Goal: Check status: Check status

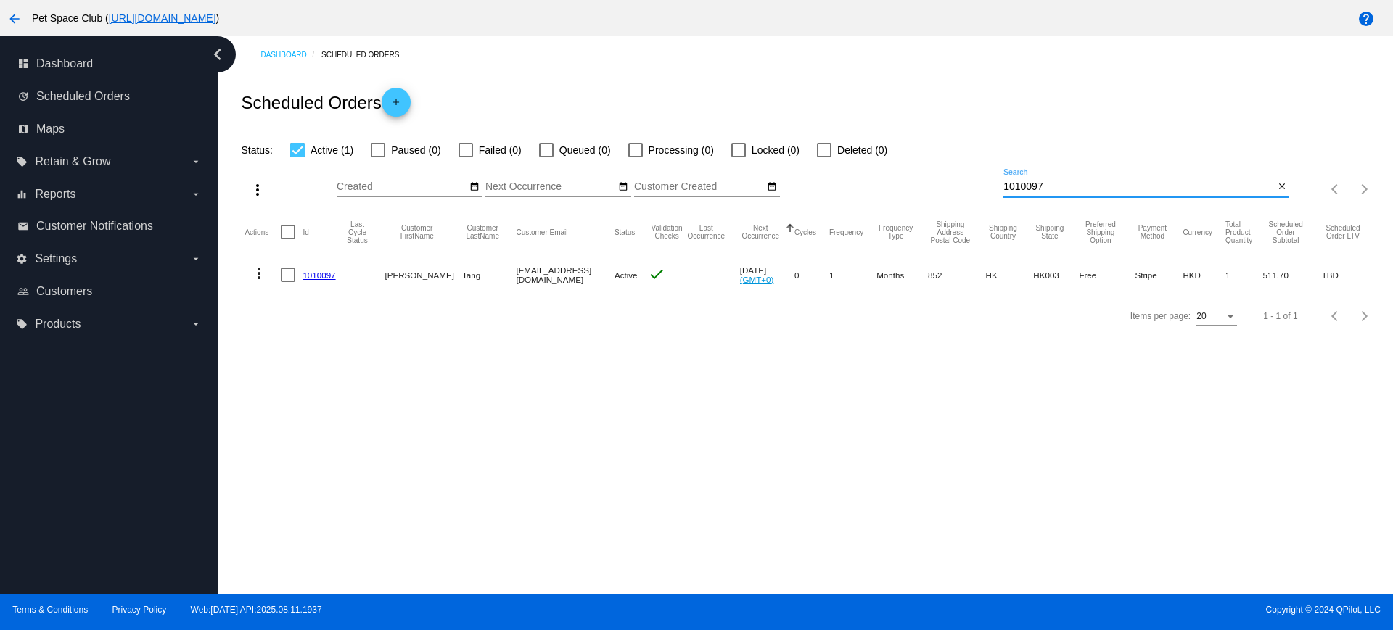
drag, startPoint x: 1074, startPoint y: 186, endPoint x: 953, endPoint y: 191, distance: 121.2
click at [954, 191] on div "more_vert Aug Jan Feb Mar Apr 1" at bounding box center [810, 185] width 1147 height 52
paste input "907378"
type input "907378"
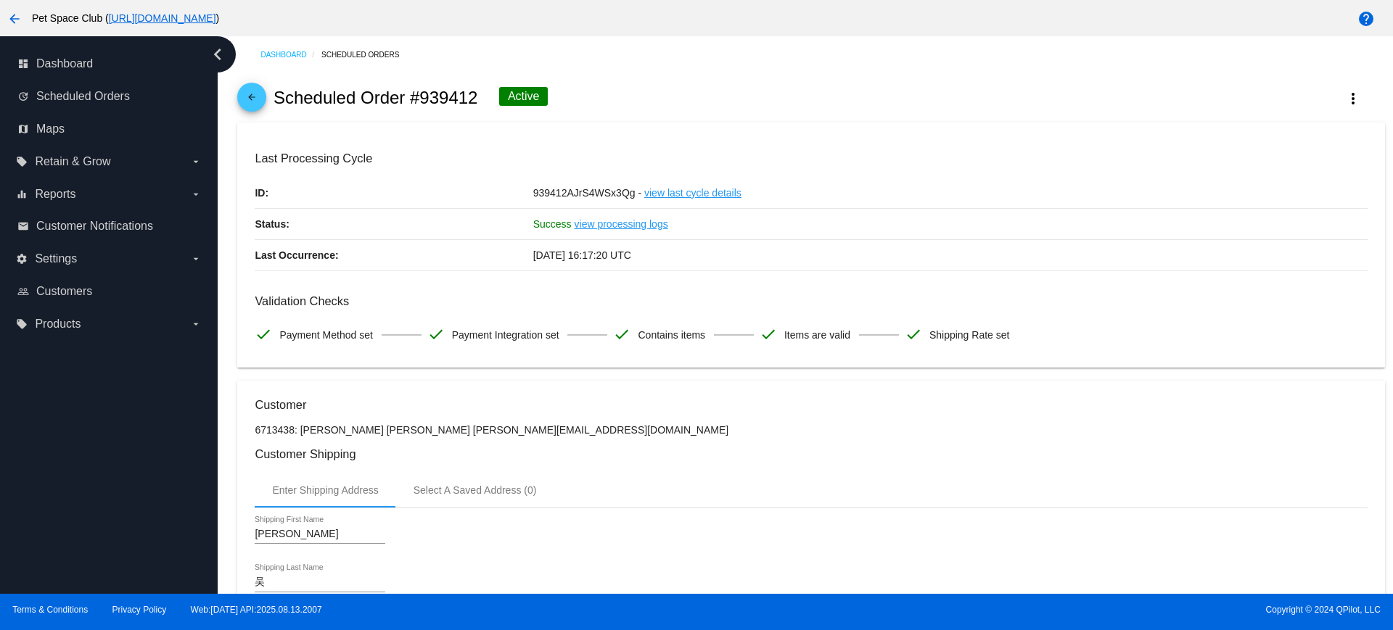
scroll to position [725, 0]
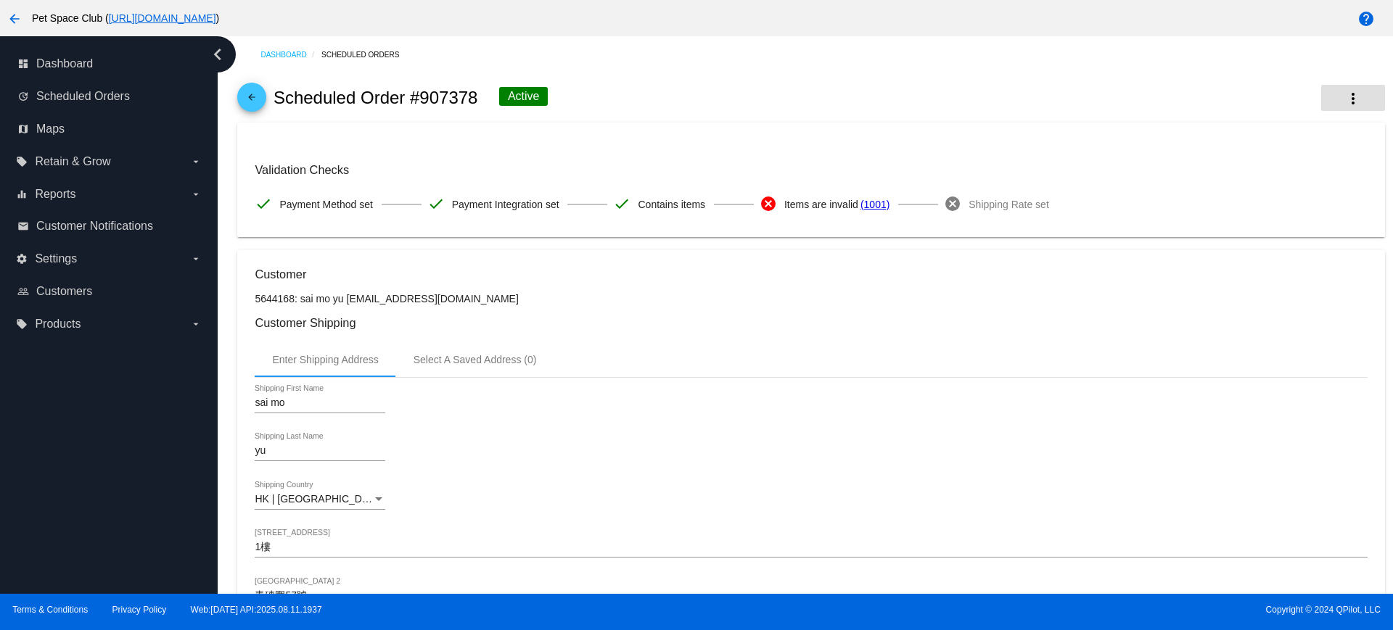
click at [1344, 94] on mat-icon "more_vert" at bounding box center [1352, 98] width 17 height 17
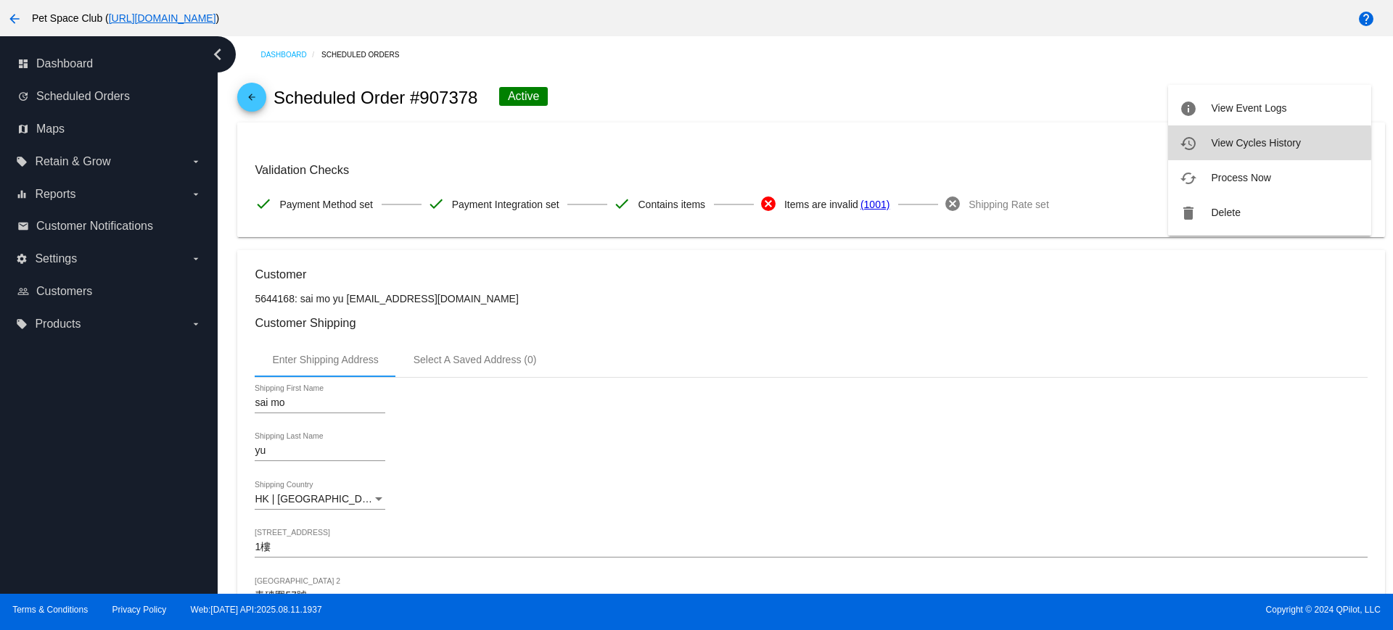
click at [1226, 144] on span "View Cycles History" at bounding box center [1255, 143] width 89 height 12
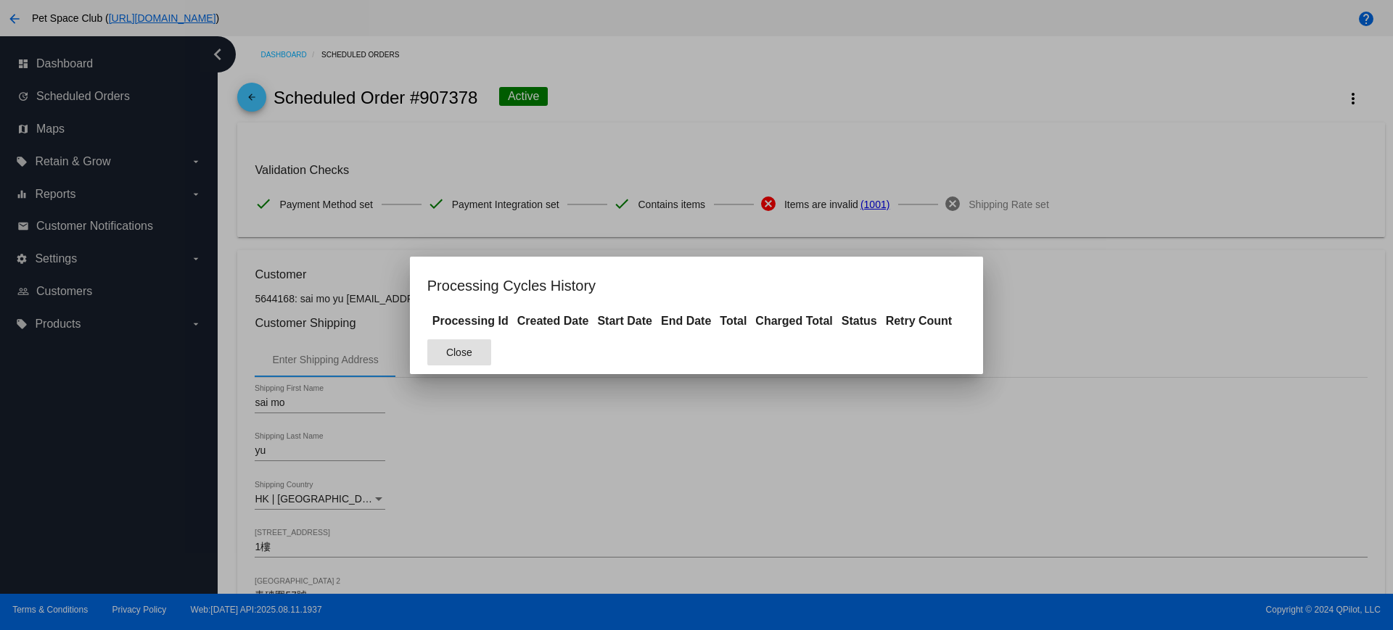
click at [793, 91] on div at bounding box center [696, 315] width 1393 height 630
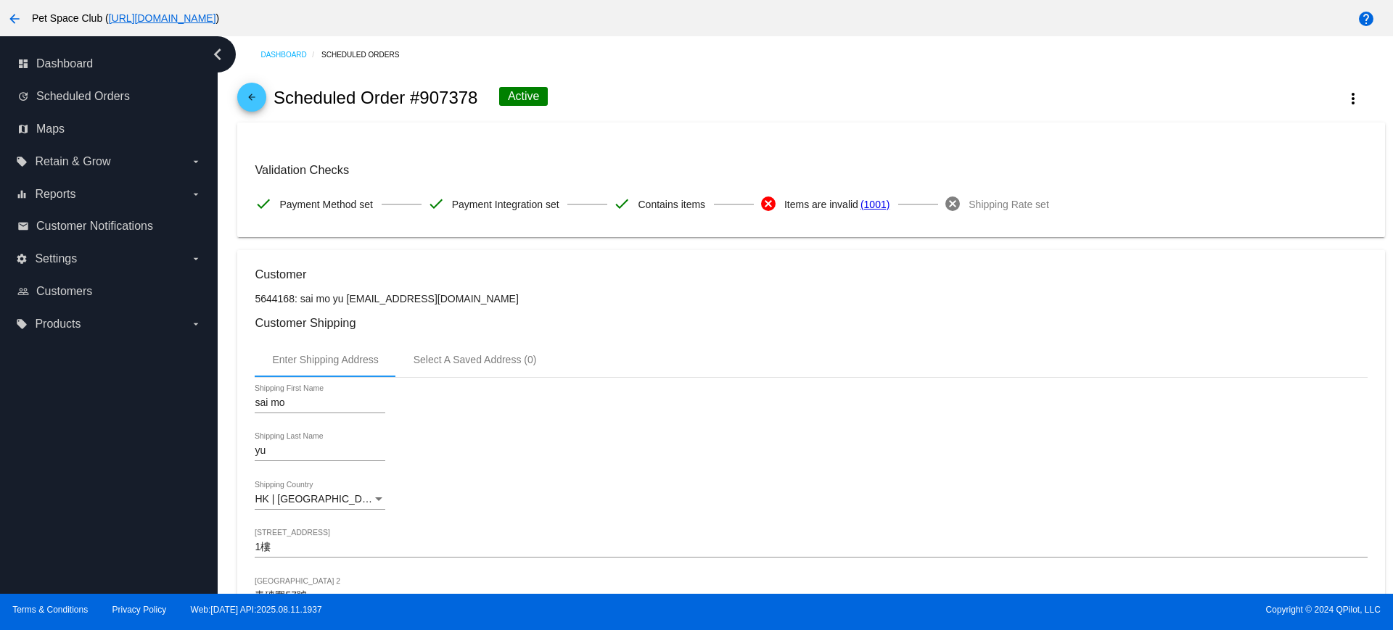
drag, startPoint x: 480, startPoint y: 94, endPoint x: 424, endPoint y: 98, distance: 56.0
click at [424, 98] on div "arrow_back Scheduled Order #907378 Active more_vert" at bounding box center [810, 97] width 1147 height 49
click at [684, 385] on div "sai mo Shipping First Name" at bounding box center [811, 405] width 1112 height 41
drag, startPoint x: 468, startPoint y: 298, endPoint x: 356, endPoint y: 302, distance: 111.8
click at [354, 294] on p "5644168: sai mo yu [EMAIL_ADDRESS][DOMAIN_NAME]" at bounding box center [811, 299] width 1112 height 12
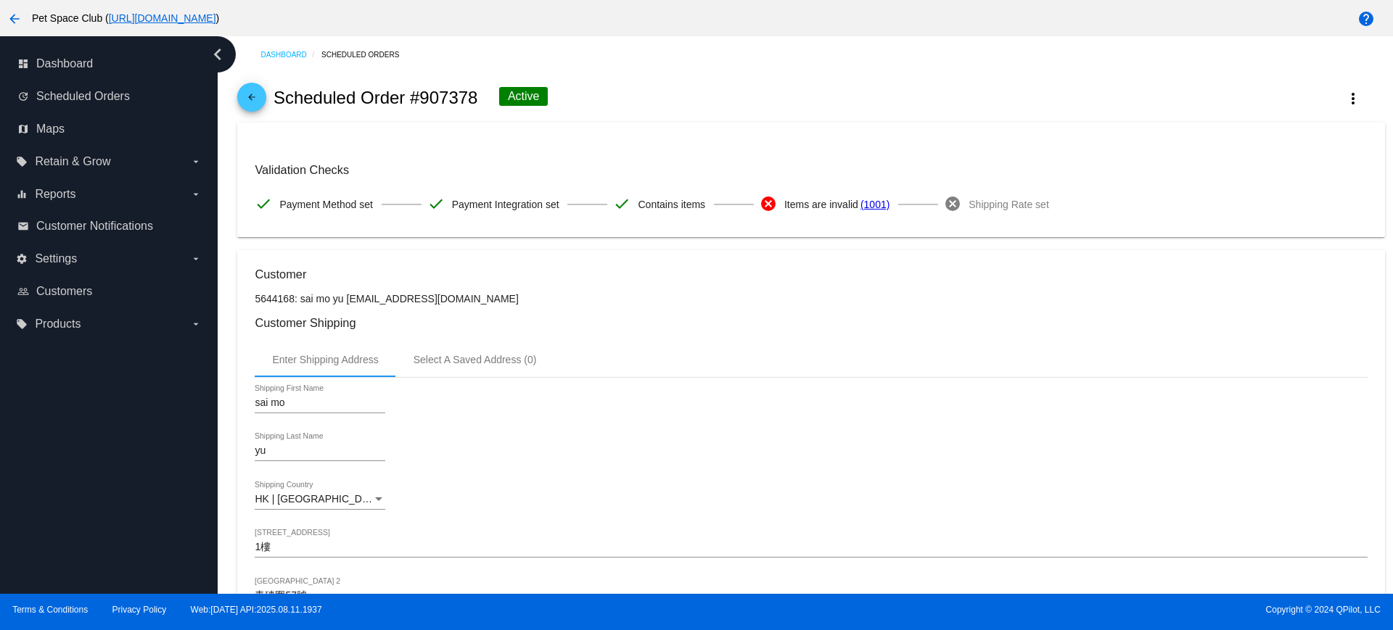
drag, startPoint x: 463, startPoint y: 299, endPoint x: 346, endPoint y: 300, distance: 116.8
click at [346, 300] on p "5644168: sai mo yu [EMAIL_ADDRESS][DOMAIN_NAME]" at bounding box center [811, 299] width 1112 height 12
copy p "fishyu200515@gmail.com"
click at [516, 303] on p "5644168: sai mo yu [EMAIL_ADDRESS][DOMAIN_NAME]" at bounding box center [811, 299] width 1112 height 12
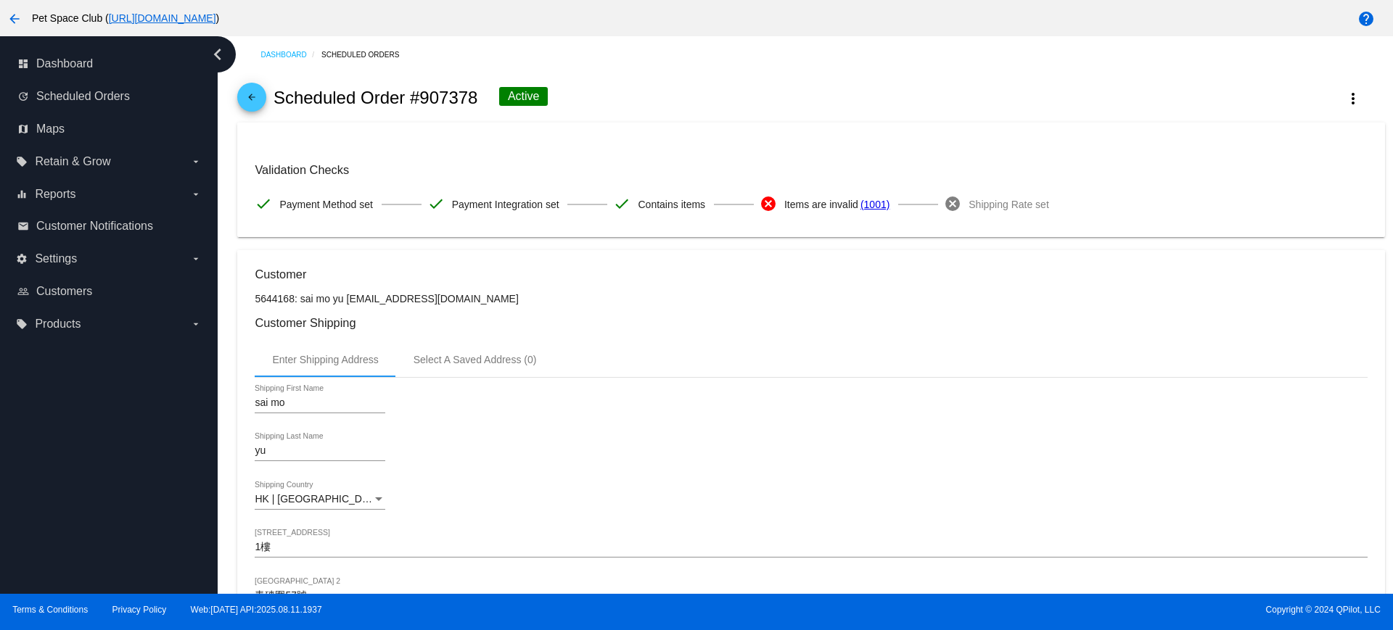
click at [757, 294] on p "5644168: sai mo yu [EMAIL_ADDRESS][DOMAIN_NAME]" at bounding box center [811, 299] width 1112 height 12
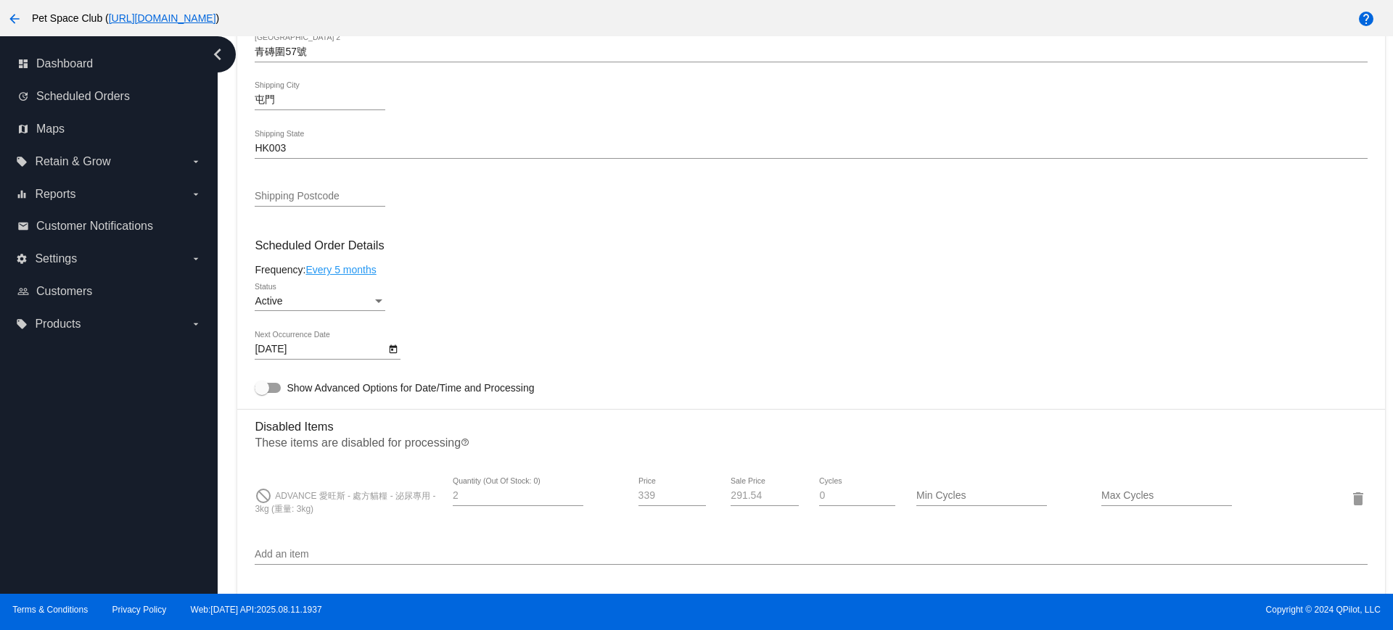
scroll to position [635, 0]
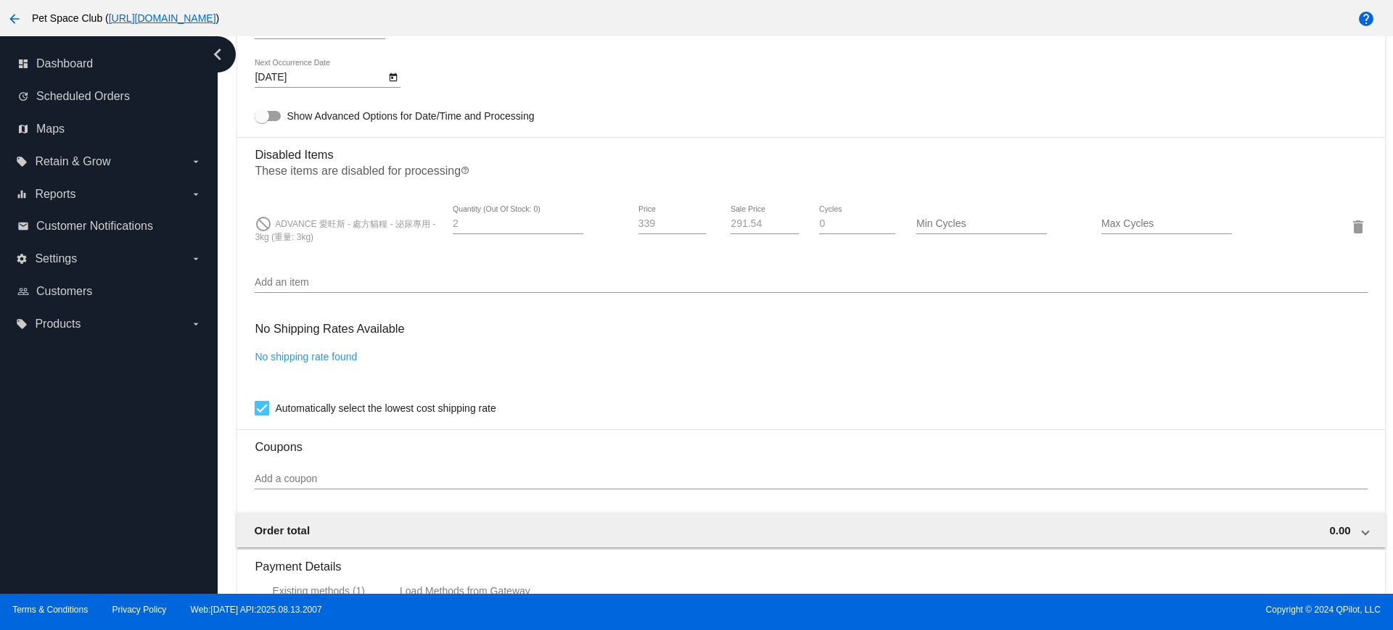
scroll to position [725, 0]
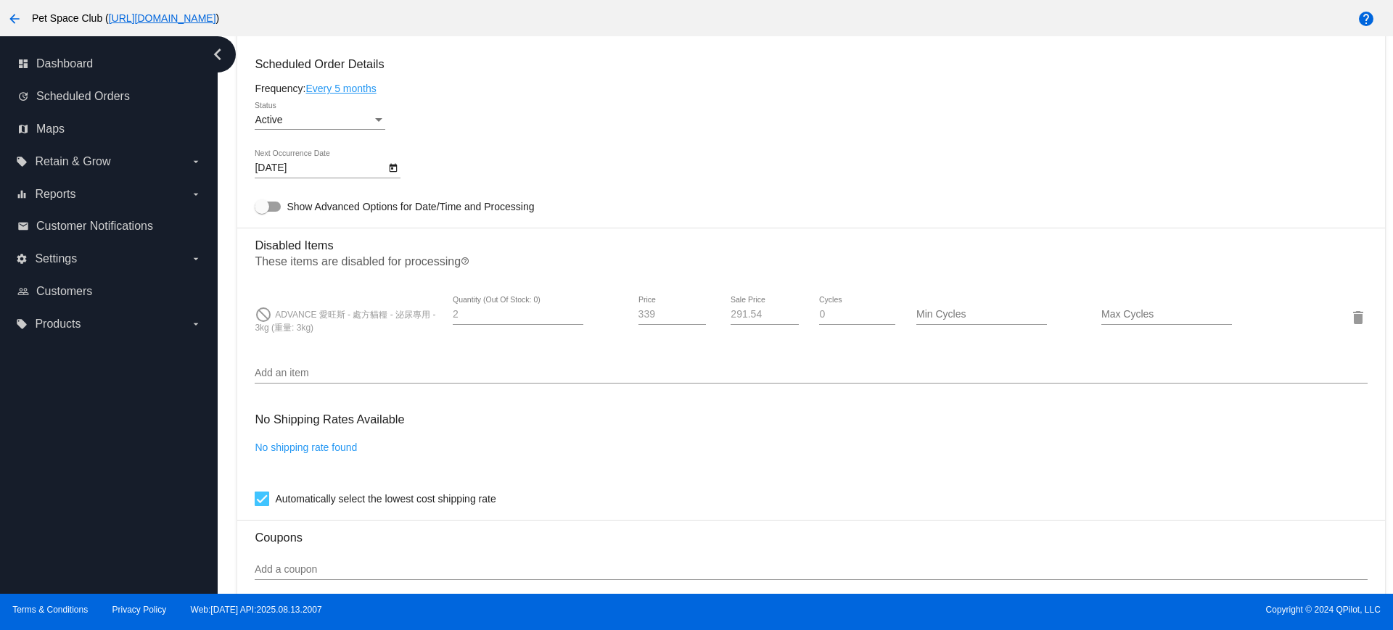
click at [802, 366] on div "Add an item" at bounding box center [811, 369] width 1112 height 28
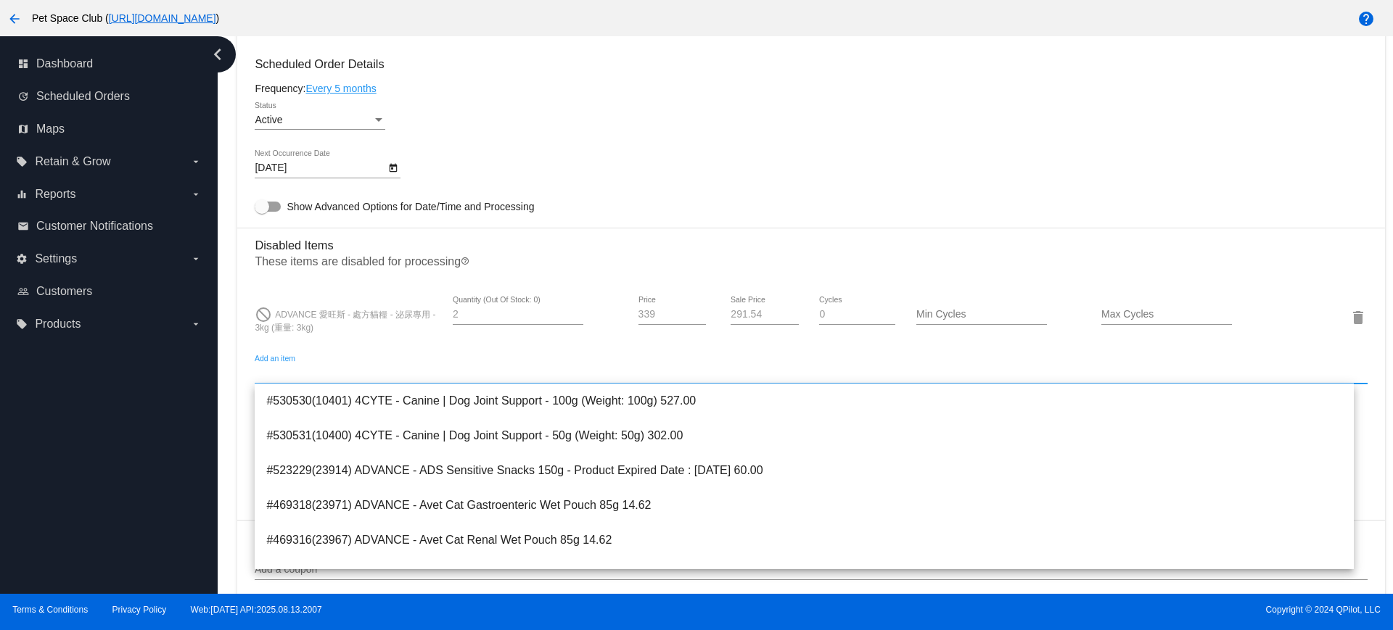
click at [665, 156] on div "8/20/2025 Next Occurrence Date" at bounding box center [811, 170] width 1112 height 41
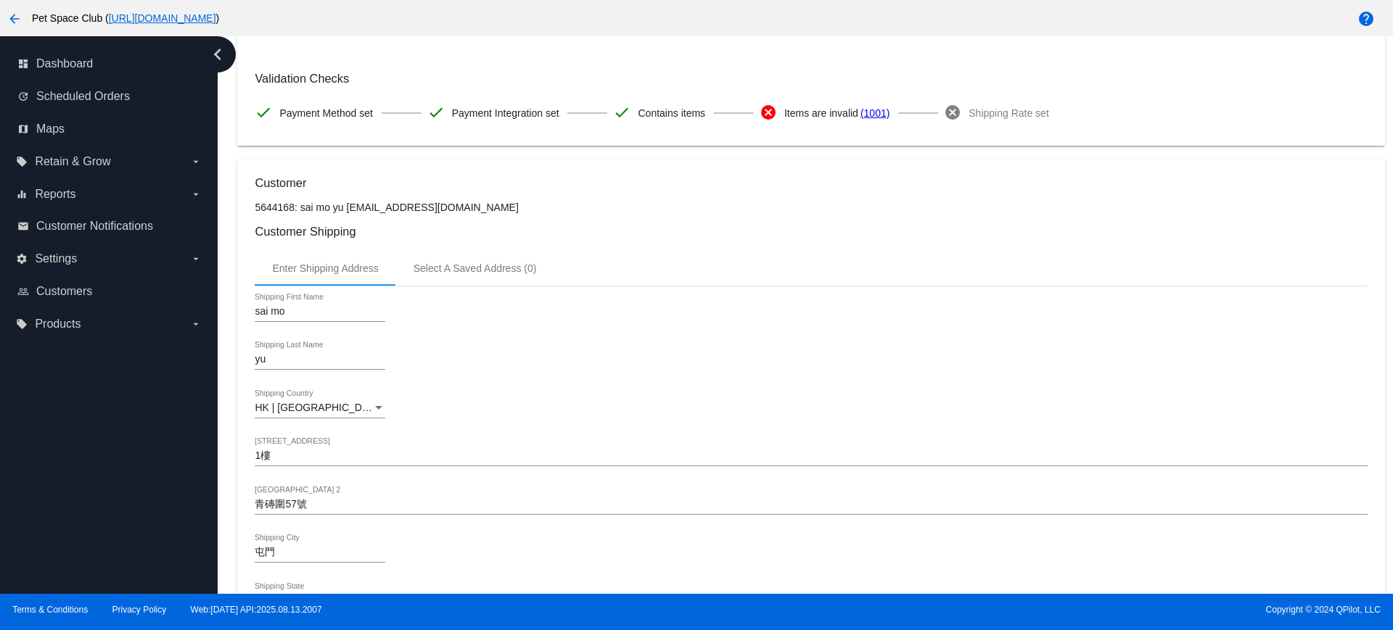
scroll to position [0, 0]
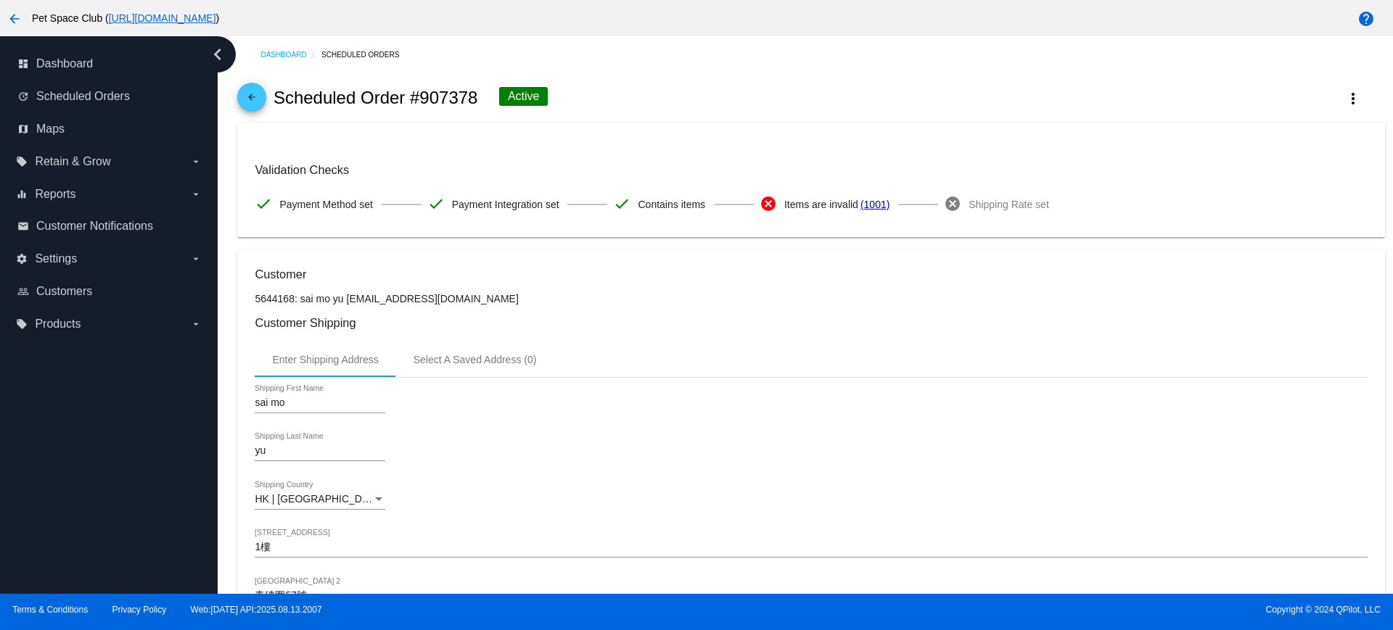
drag, startPoint x: 479, startPoint y: 97, endPoint x: 421, endPoint y: 102, distance: 58.3
click at [421, 102] on div "arrow_back Scheduled Order #907378 Active more_vert" at bounding box center [810, 97] width 1147 height 49
copy h2 "907378"
click at [728, 94] on div "arrow_back Scheduled Order #907378 Active more_vert" at bounding box center [810, 97] width 1147 height 49
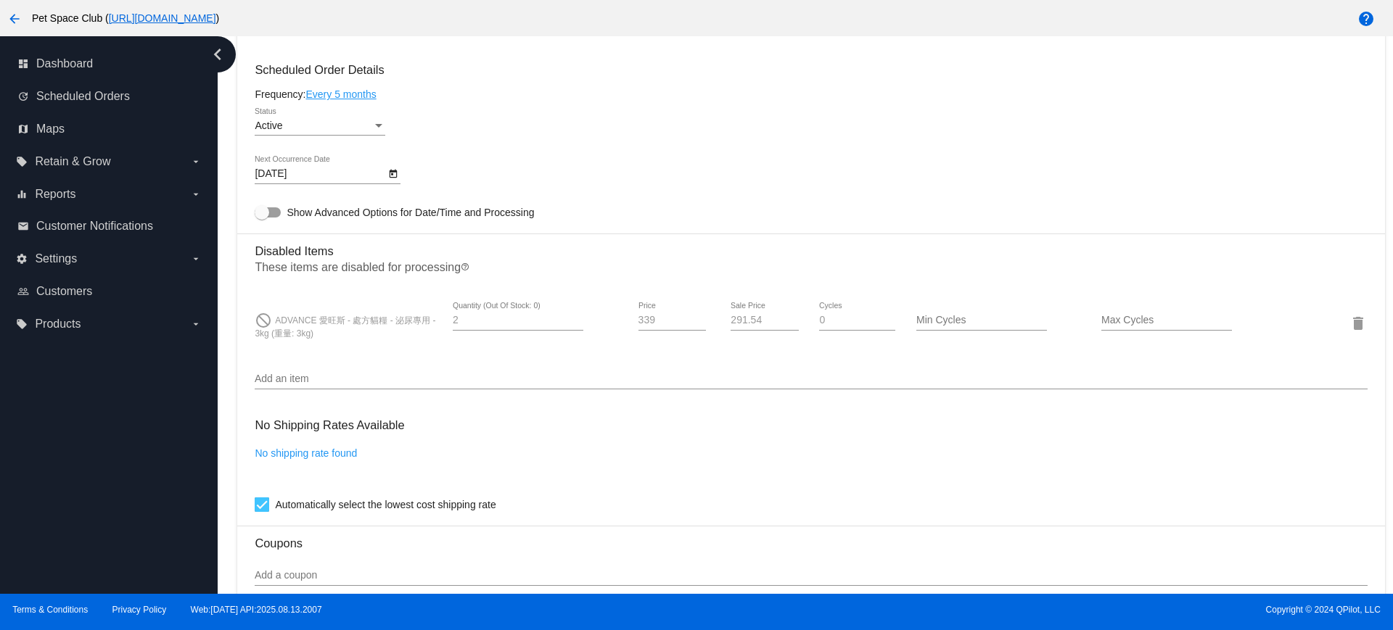
scroll to position [725, 0]
